Goal: Information Seeking & Learning: Check status

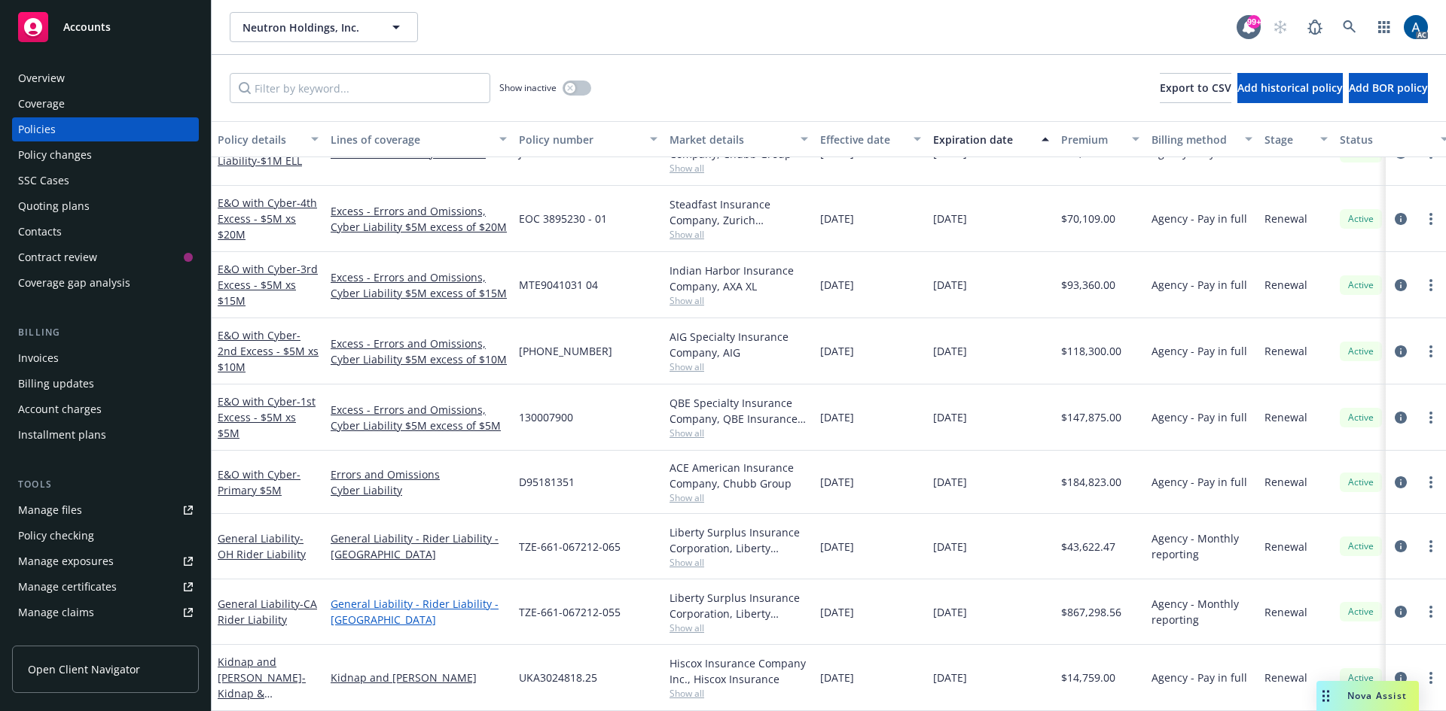
scroll to position [535, 0]
click at [428, 605] on link "General Liability - Rider Liability - [GEOGRAPHIC_DATA]" at bounding box center [419, 612] width 176 height 32
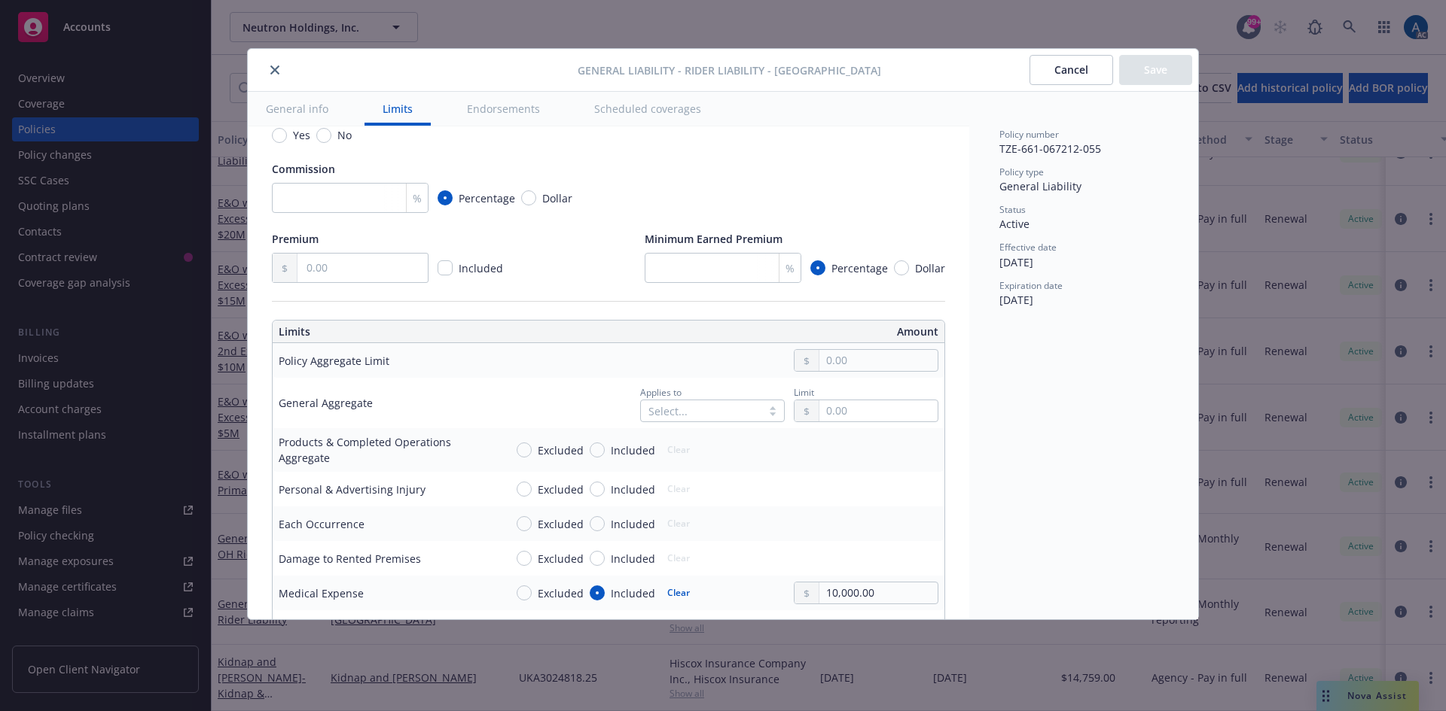
scroll to position [376, 0]
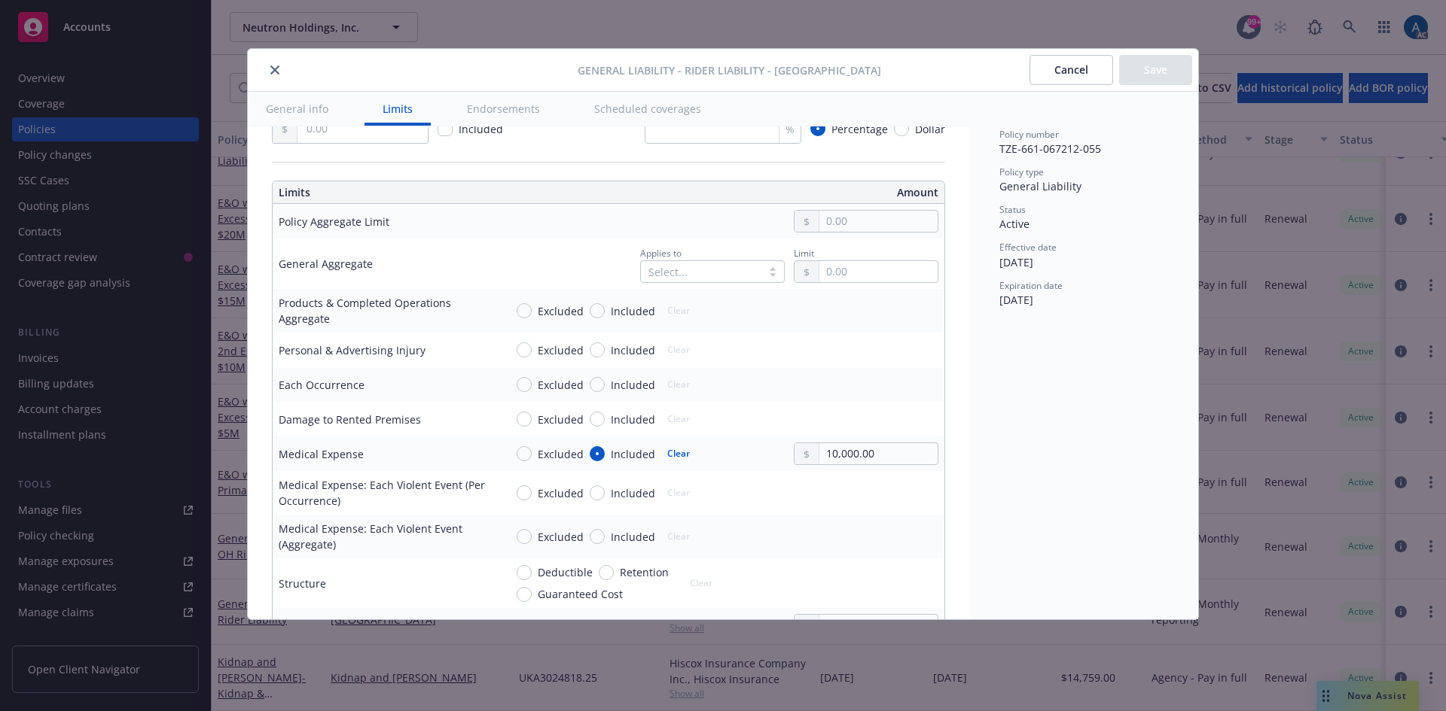
type textarea "x"
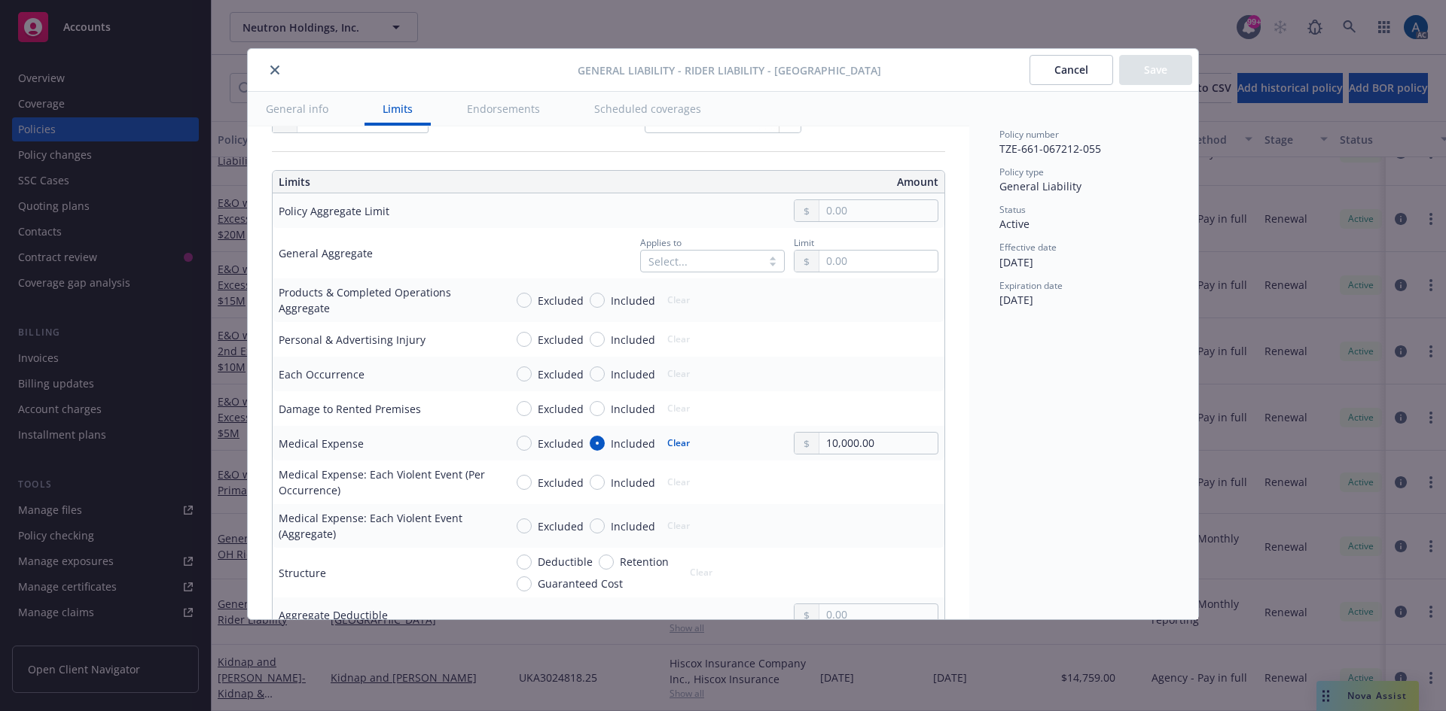
click at [270, 70] on button "close" at bounding box center [275, 70] width 18 height 18
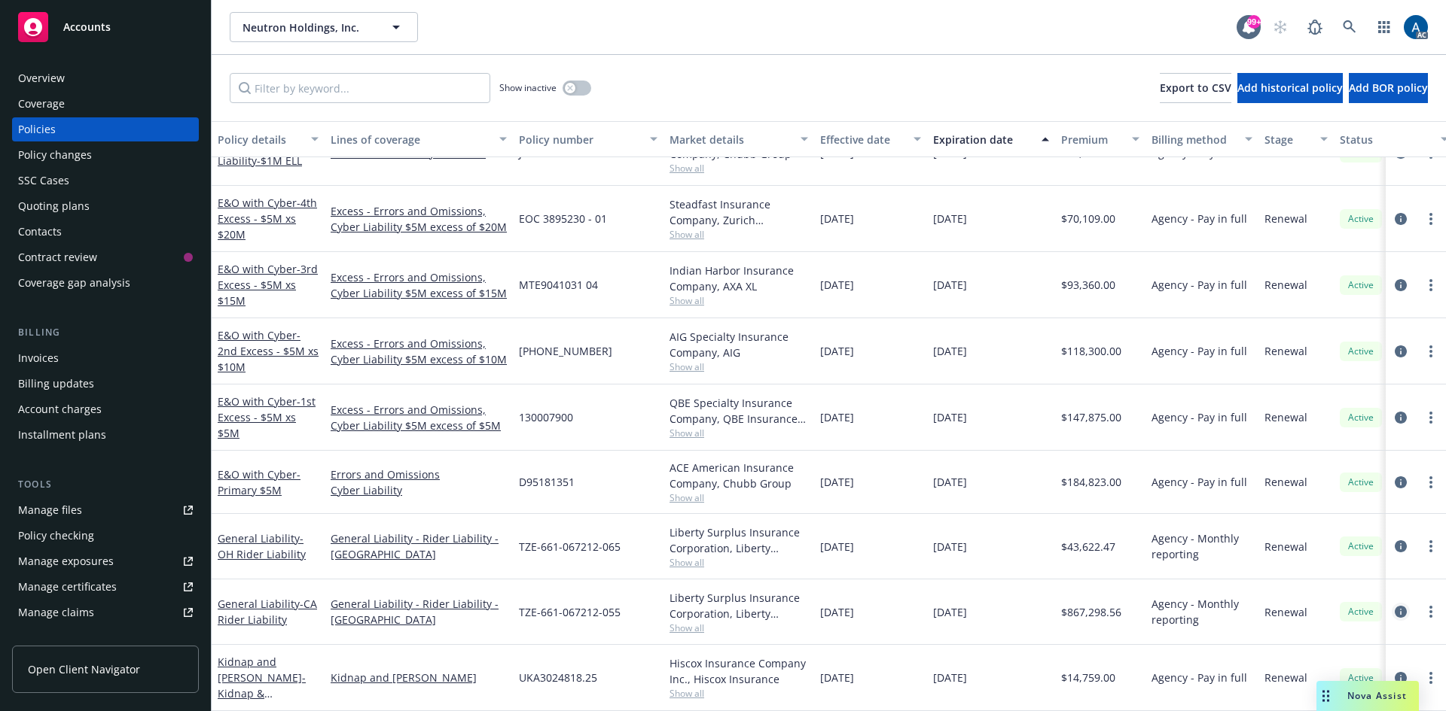
click at [1394, 606] on icon "circleInformation" at bounding box center [1400, 612] width 12 height 12
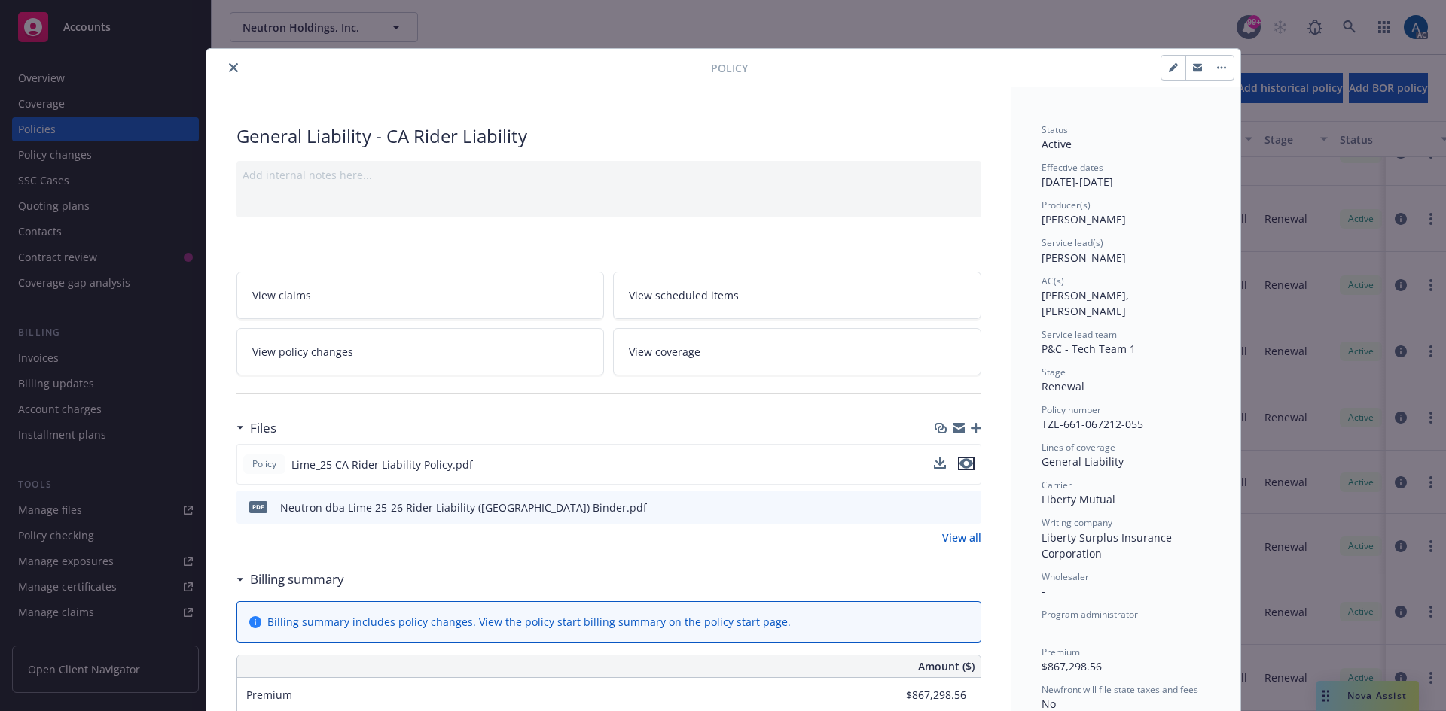
click at [959, 462] on icon "preview file" at bounding box center [966, 464] width 14 height 11
click at [229, 71] on icon "close" at bounding box center [233, 67] width 9 height 9
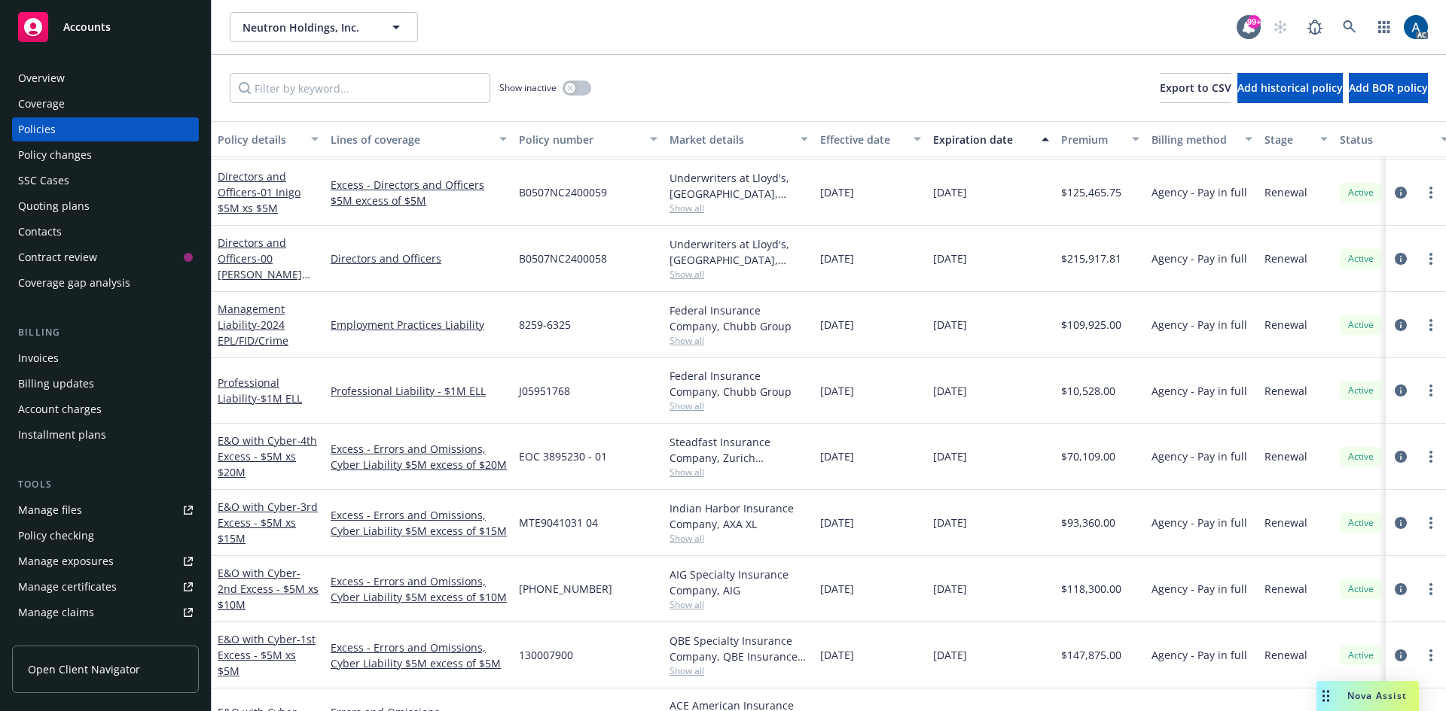
scroll to position [309, 0]
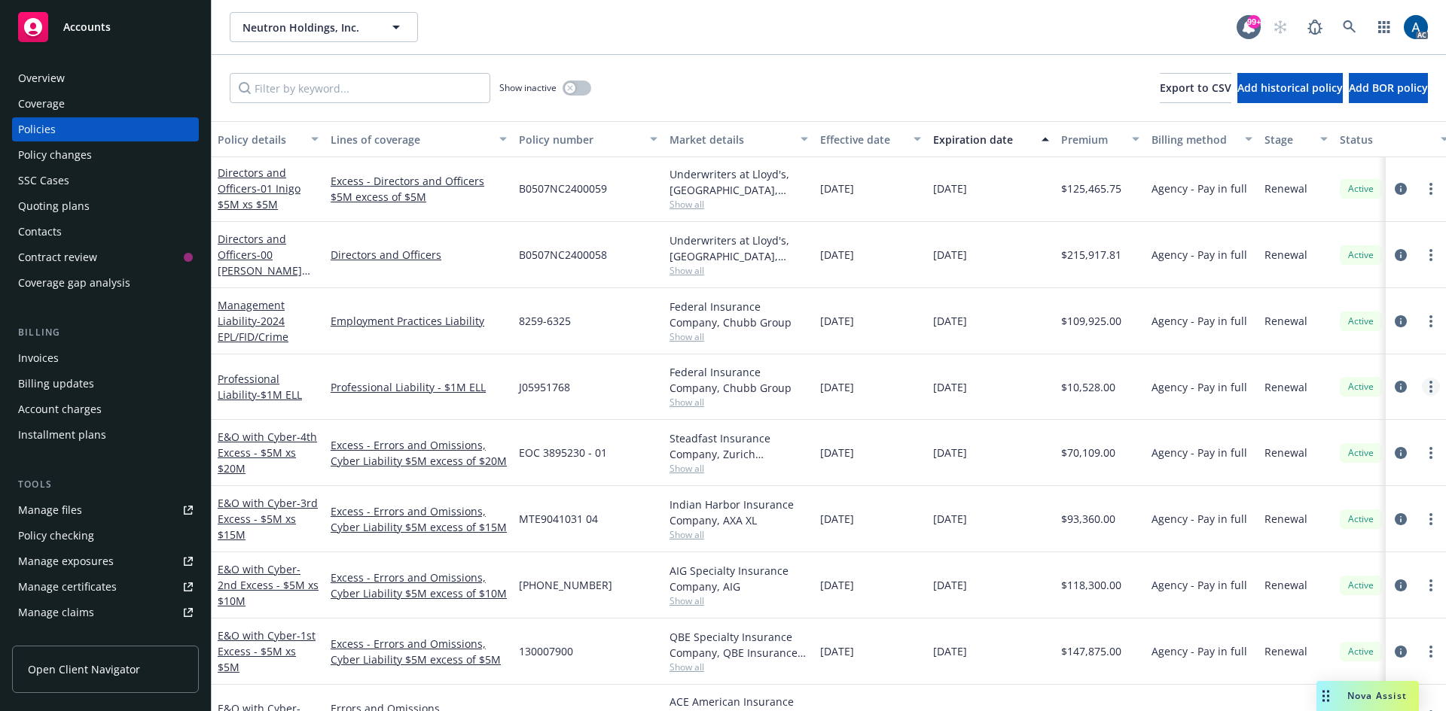
click at [1429, 385] on icon "more" at bounding box center [1430, 387] width 3 height 12
click at [1394, 387] on icon "circleInformation" at bounding box center [1400, 387] width 12 height 12
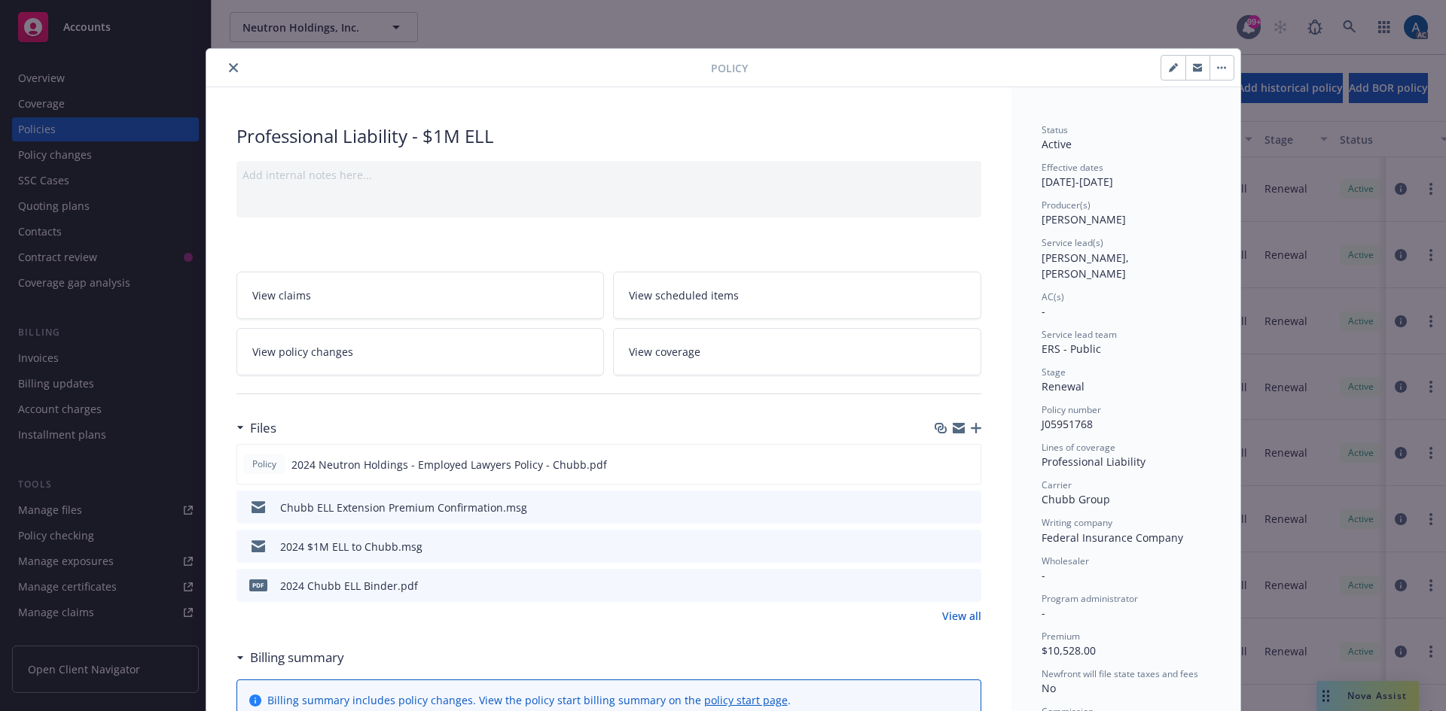
click at [229, 67] on icon "close" at bounding box center [233, 67] width 9 height 9
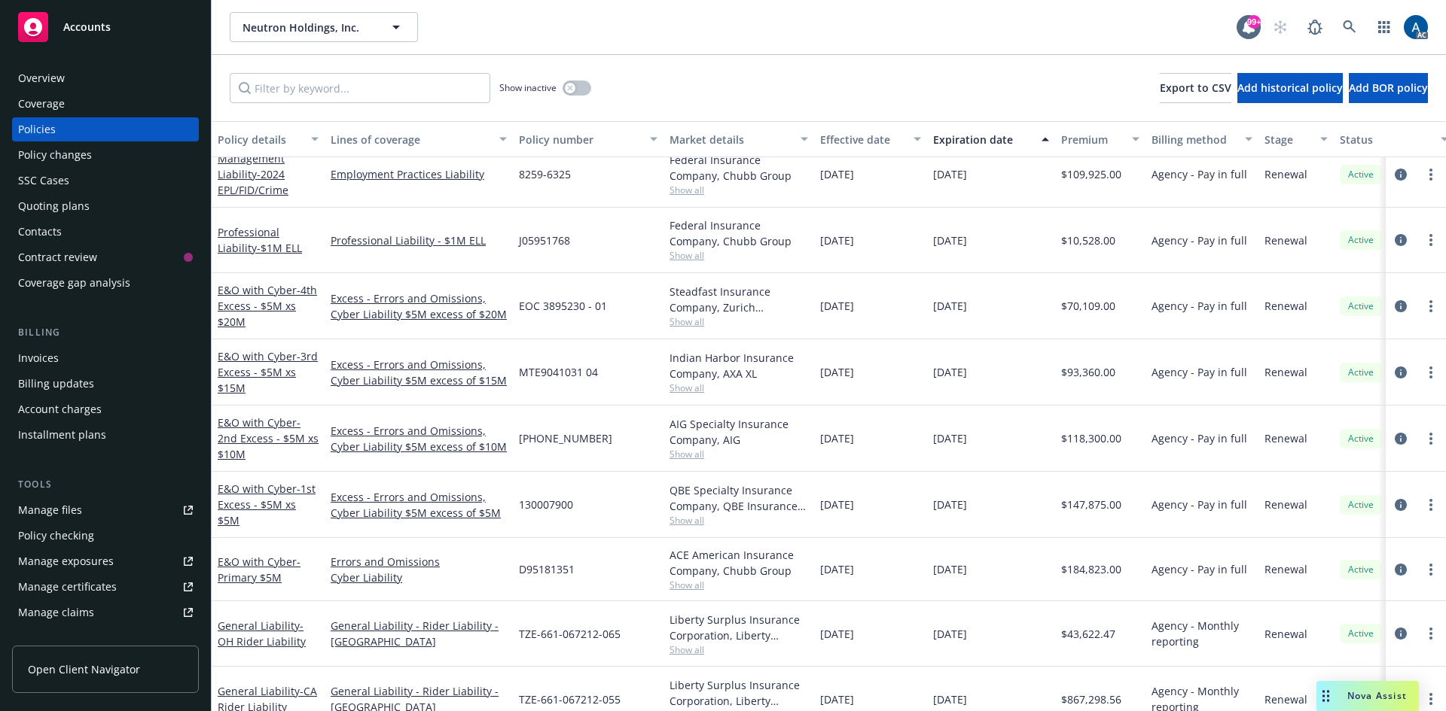
scroll to position [459, 0]
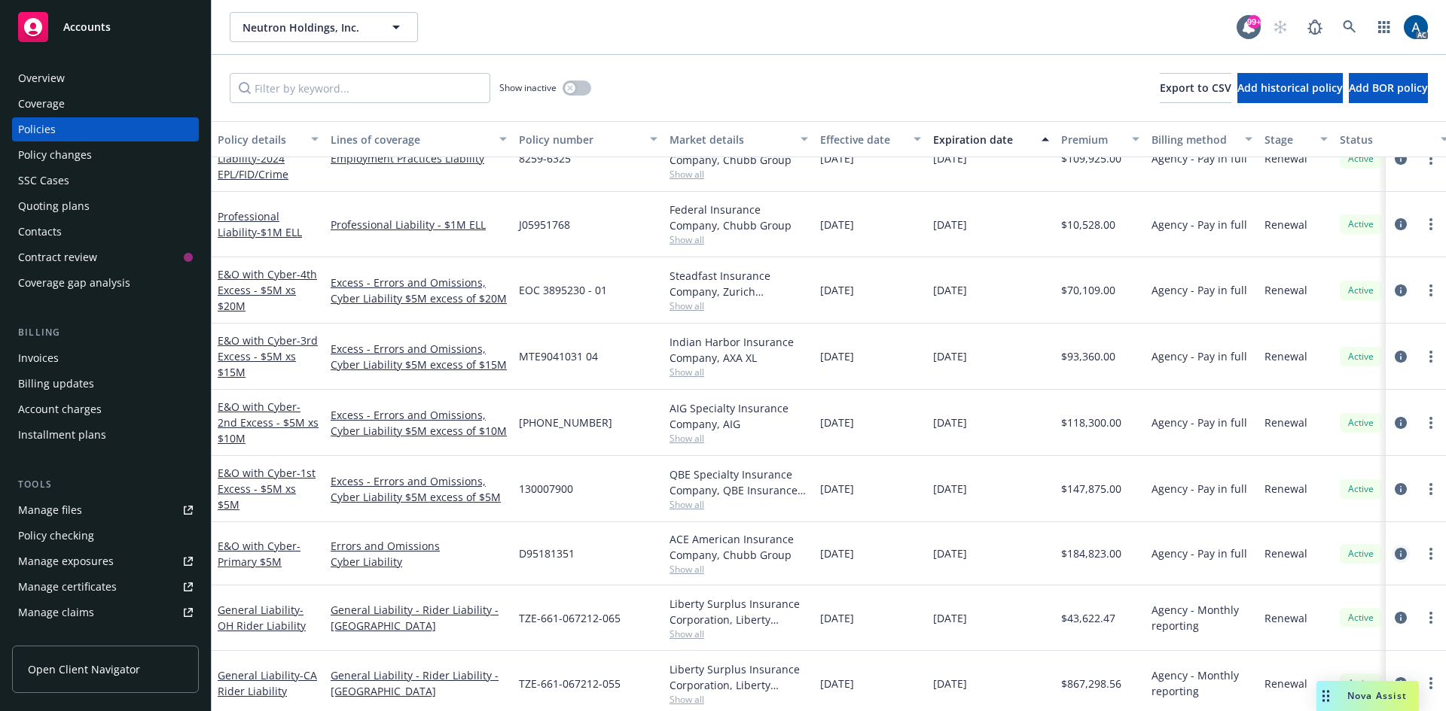
click at [1394, 554] on icon "circleInformation" at bounding box center [1400, 554] width 12 height 12
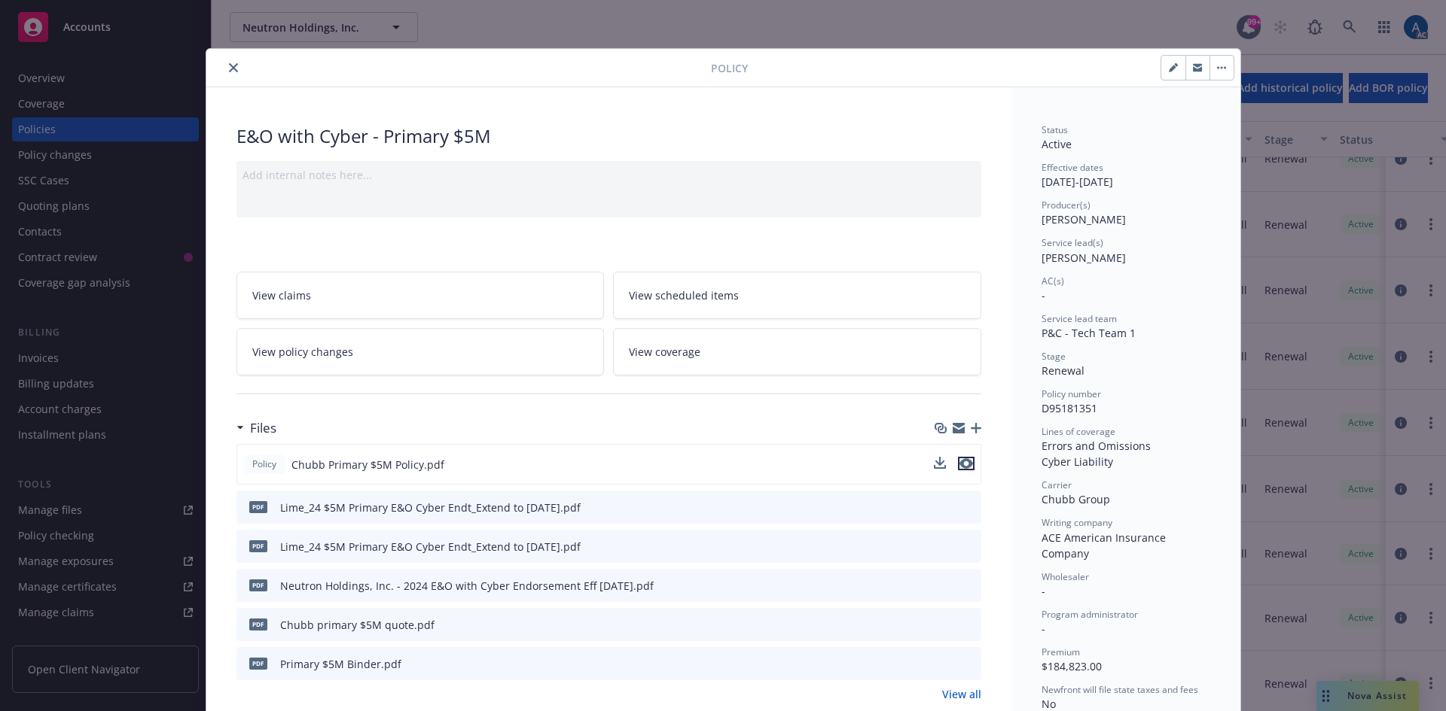
click at [964, 464] on icon "preview file" at bounding box center [966, 464] width 14 height 11
click at [229, 71] on icon "close" at bounding box center [233, 67] width 9 height 9
